Goal: Find specific page/section: Find specific page/section

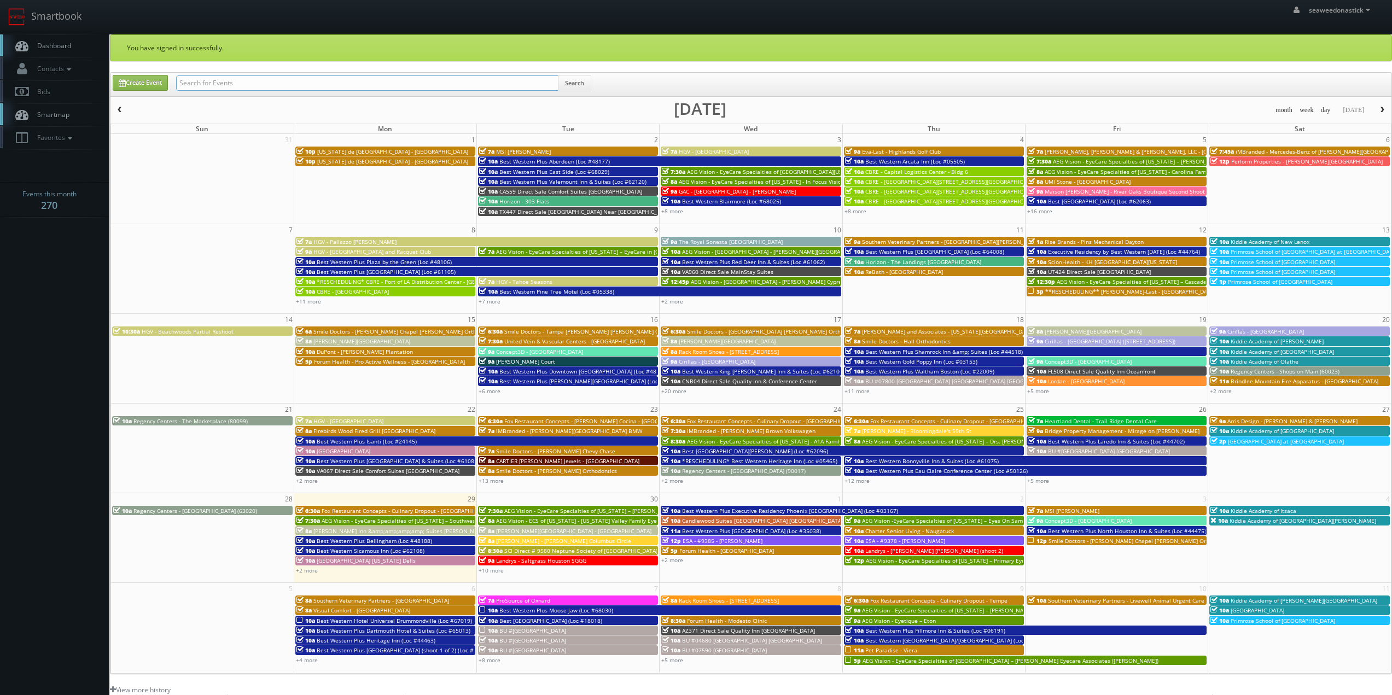
click at [221, 80] on input "text" at bounding box center [367, 82] width 382 height 15
click at [256, 81] on input "GA" at bounding box center [367, 82] width 382 height 15
type input "GA737"
click at [571, 82] on button "Search" at bounding box center [574, 83] width 33 height 16
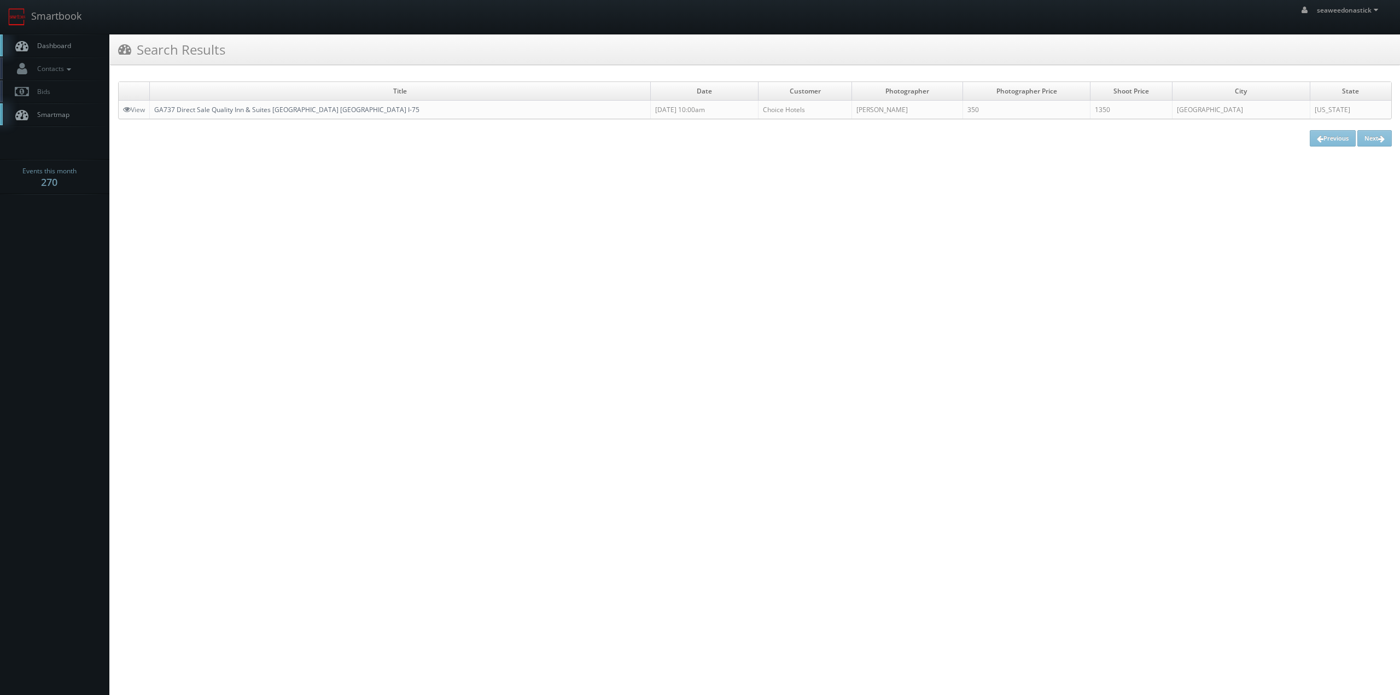
click at [261, 108] on link "GA737 Direct Sale Quality Inn & Suites [GEOGRAPHIC_DATA] [GEOGRAPHIC_DATA] I-75" at bounding box center [286, 109] width 265 height 9
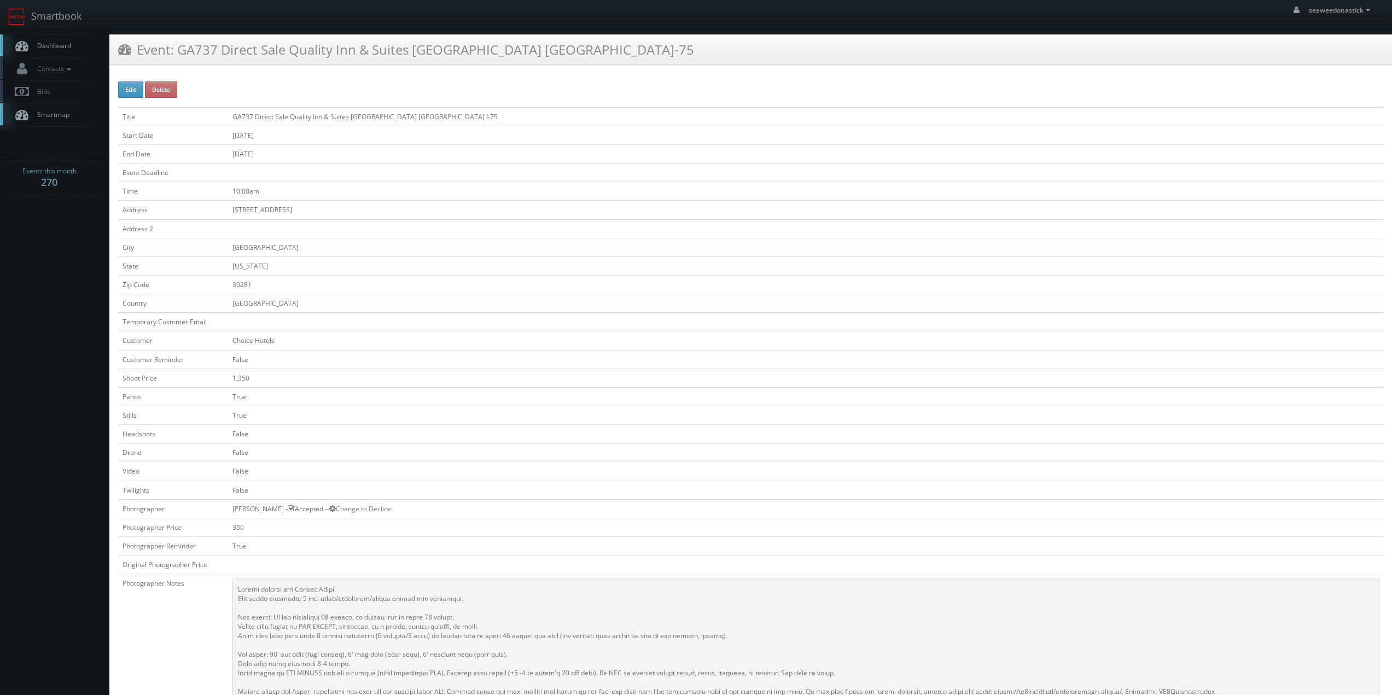
scroll to position [55, 0]
